Goal: Information Seeking & Learning: Check status

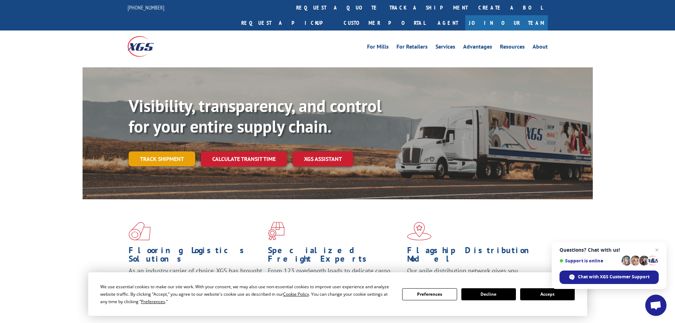
click at [169, 151] on link "Track shipment" at bounding box center [162, 158] width 67 height 15
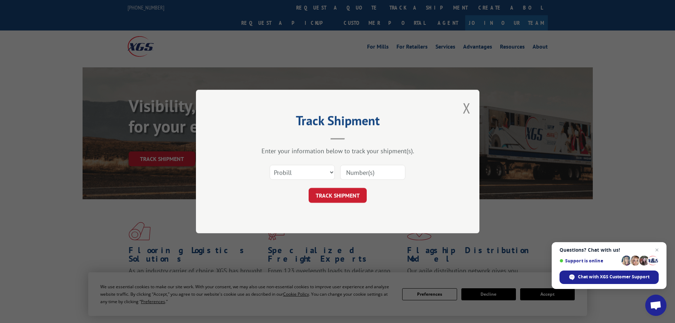
click at [397, 170] on input at bounding box center [372, 172] width 65 height 15
type input "17466729"
click at [331, 198] on button "TRACK SHIPMENT" at bounding box center [338, 195] width 58 height 15
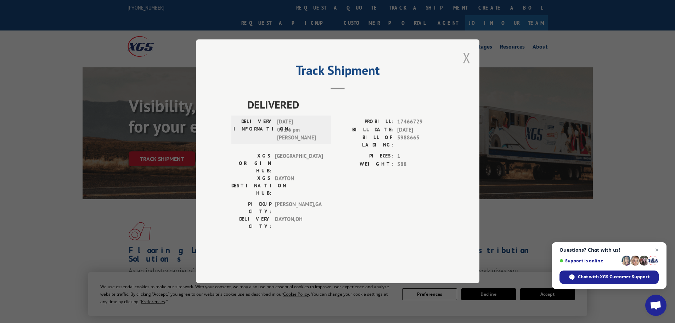
click at [467, 67] on button "Close modal" at bounding box center [467, 57] width 8 height 19
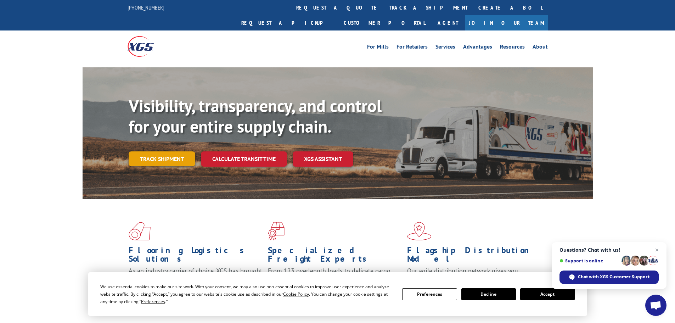
click at [166, 151] on link "Track shipment" at bounding box center [162, 158] width 67 height 15
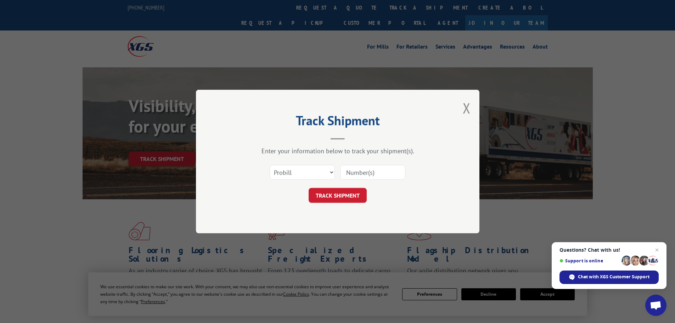
click at [378, 170] on input at bounding box center [372, 172] width 65 height 15
type input "17227266"
click at [331, 196] on button "TRACK SHIPMENT" at bounding box center [338, 195] width 58 height 15
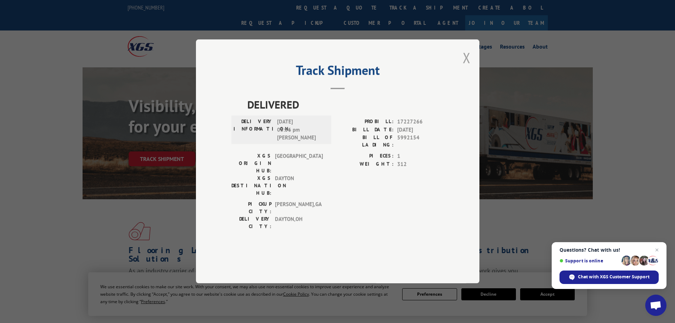
click at [466, 67] on button "Close modal" at bounding box center [467, 57] width 8 height 19
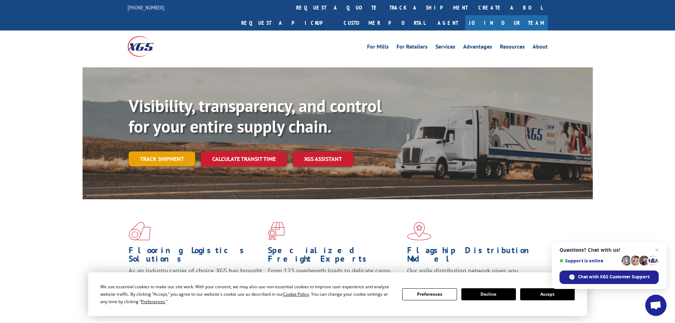
click at [153, 151] on link "Track shipment" at bounding box center [162, 158] width 67 height 15
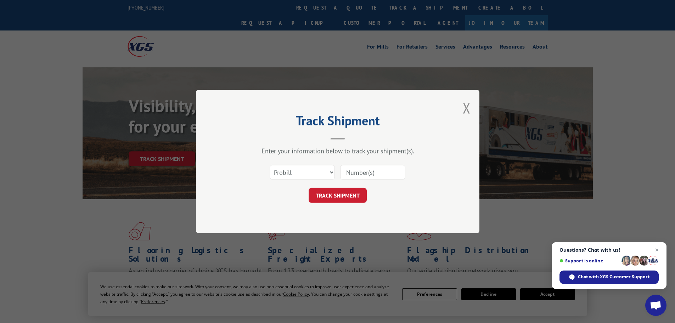
click at [392, 172] on input at bounding box center [372, 172] width 65 height 15
type input "17227265"
click at [344, 193] on button "TRACK SHIPMENT" at bounding box center [338, 195] width 58 height 15
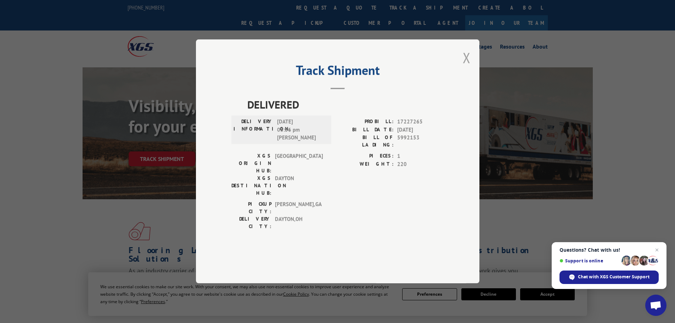
click at [466, 67] on button "Close modal" at bounding box center [467, 57] width 8 height 19
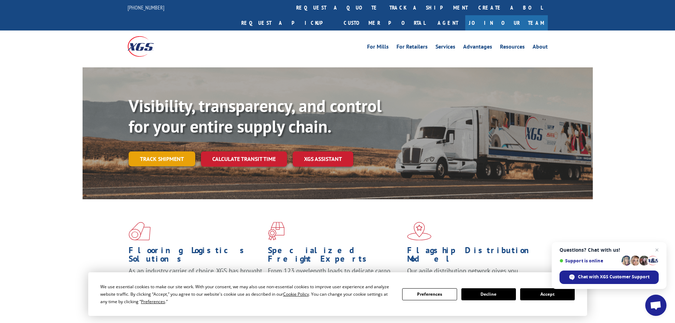
click at [155, 151] on link "Track shipment" at bounding box center [162, 158] width 67 height 15
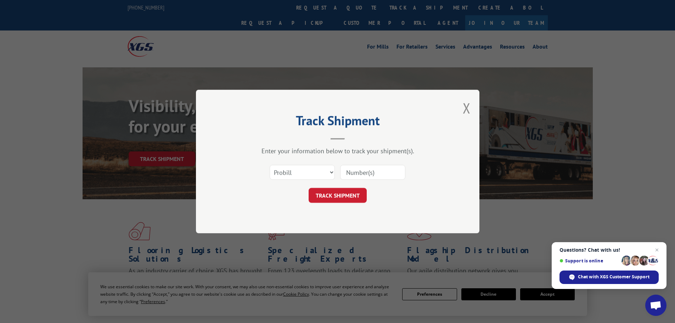
click at [397, 173] on input at bounding box center [372, 172] width 65 height 15
type input "17228035"
click at [335, 192] on button "TRACK SHIPMENT" at bounding box center [338, 195] width 58 height 15
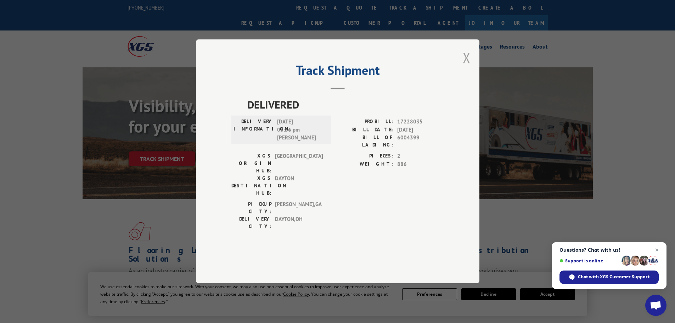
click at [468, 67] on button "Close modal" at bounding box center [467, 57] width 8 height 19
